Goal: Book appointment/travel/reservation

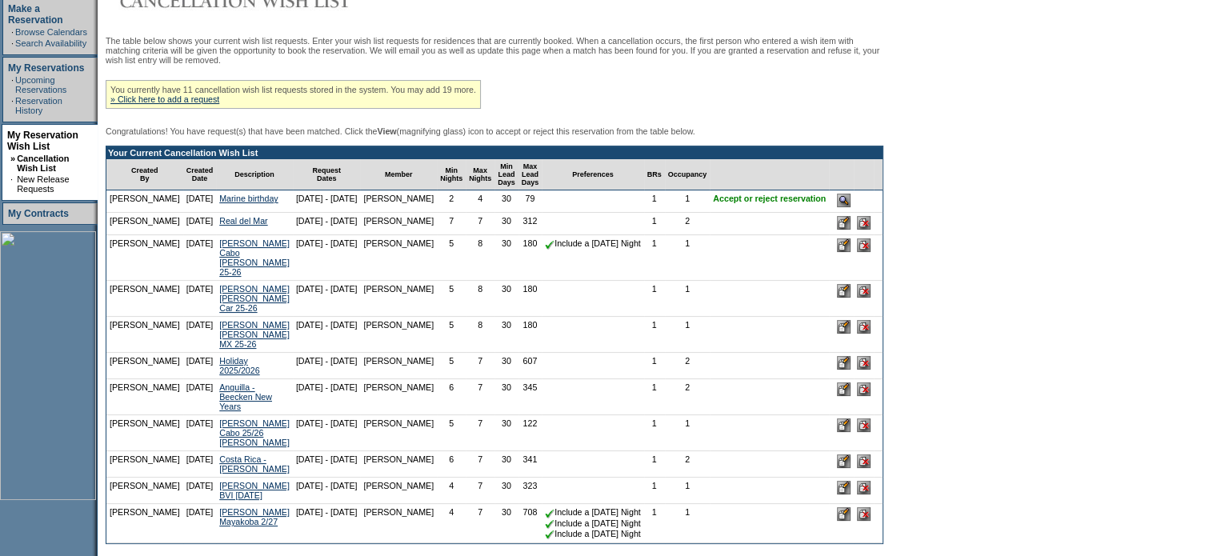
scroll to position [240, 0]
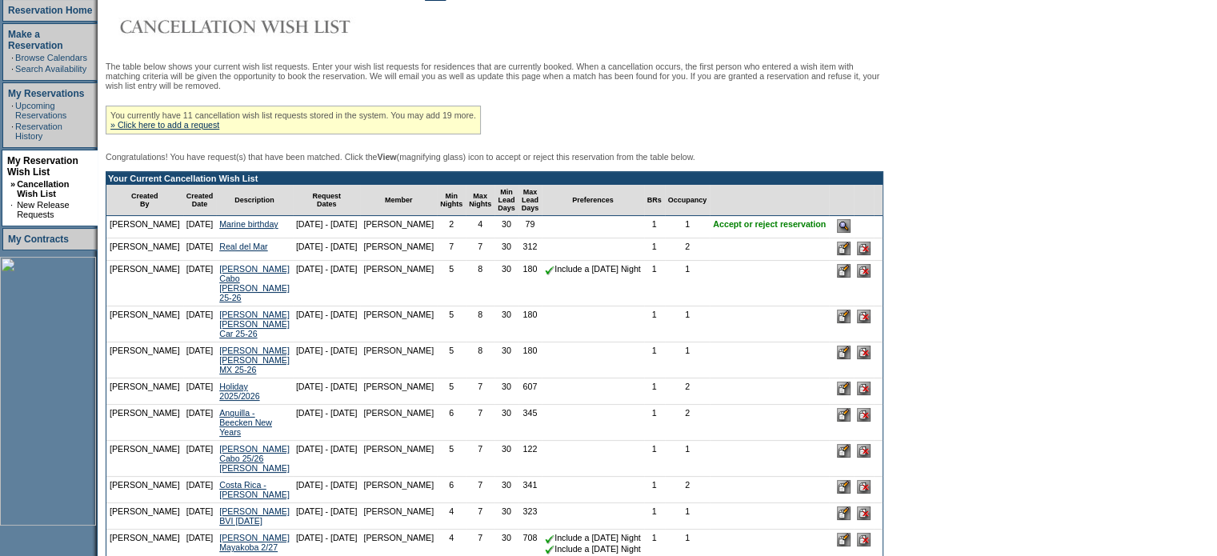
click at [851, 233] on input "image" at bounding box center [844, 226] width 14 height 14
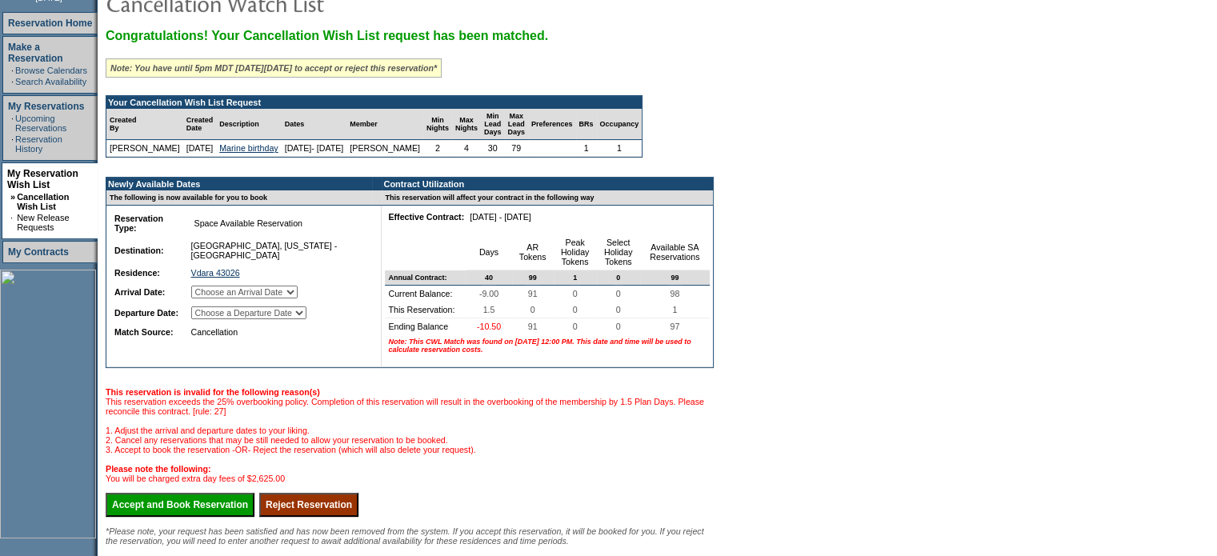
scroll to position [240, 0]
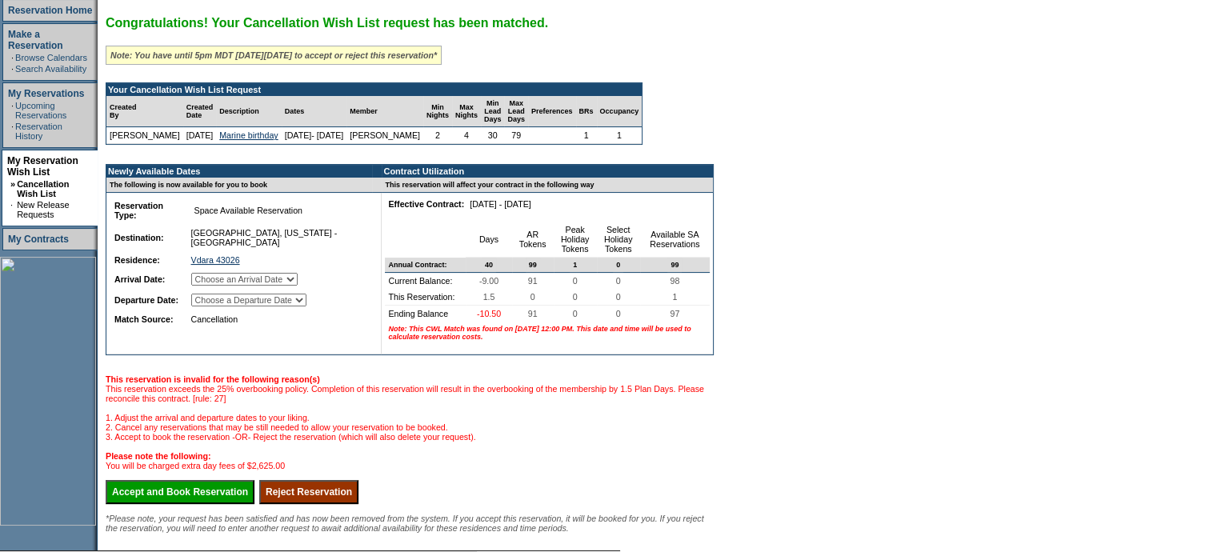
click at [298, 286] on select "Choose an Arrival Date Wednesday, December 3, 2025 Thursday, December 4, 2025" at bounding box center [244, 279] width 106 height 13
select select "12/03/2025"
click at [210, 282] on select "Choose an Arrival Date Wednesday, December 3, 2025 Thursday, December 4, 2025" at bounding box center [244, 279] width 106 height 13
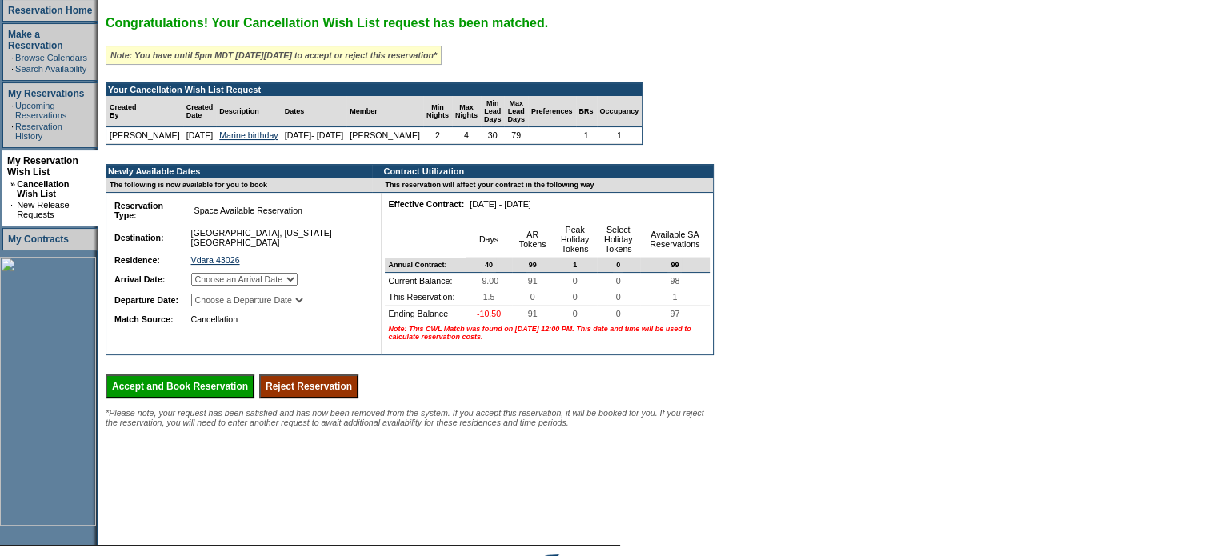
click at [306, 306] on select "Choose a Departure Date Thursday, December 4, 2025 Friday, December 5, 2025" at bounding box center [248, 300] width 115 height 13
select select "12/05/2025"
click at [210, 306] on select "Choose a Departure Date Thursday, December 4, 2025 Friday, December 5, 2025" at bounding box center [248, 300] width 115 height 13
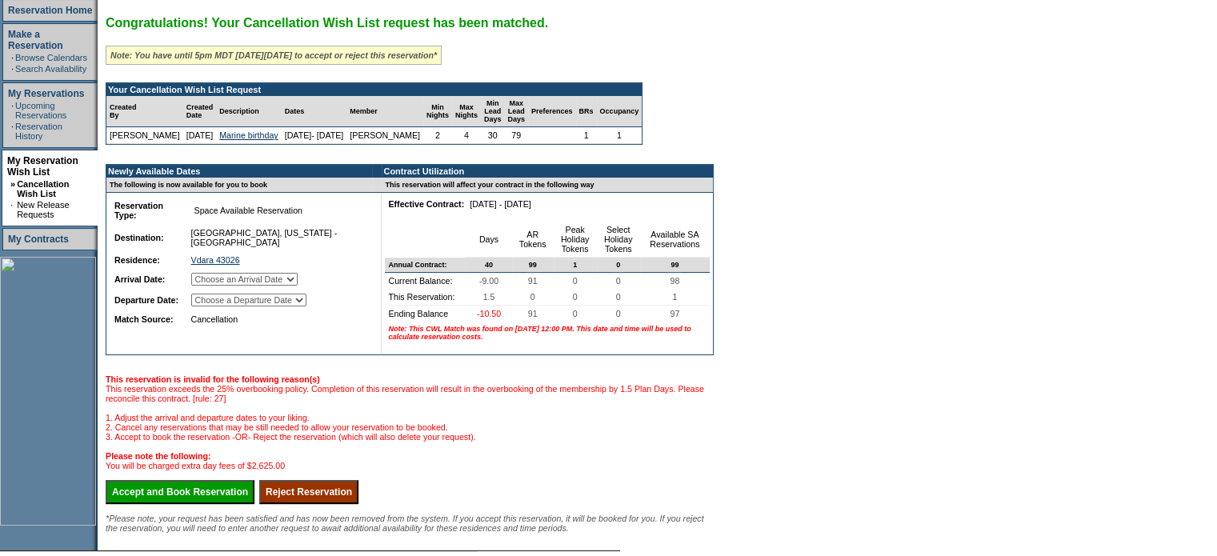
click at [203, 504] on input "Accept and Book Reservation" at bounding box center [180, 492] width 149 height 24
